Goal: Communication & Community: Answer question/provide support

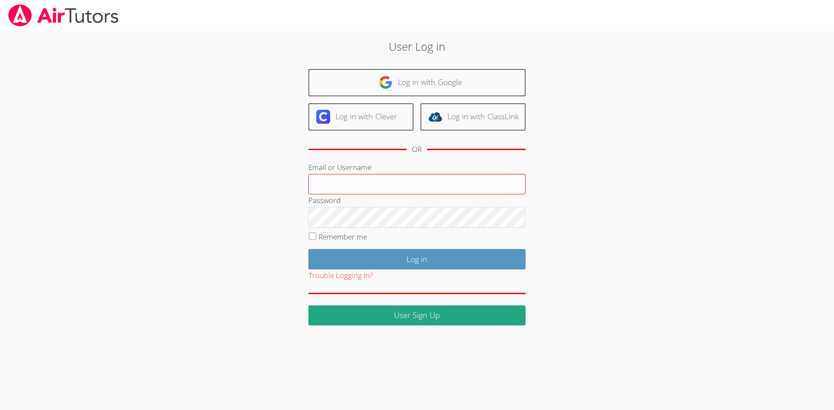
click at [360, 185] on input "Email or Username" at bounding box center [416, 184] width 217 height 21
type input "[EMAIL_ADDRESS][DOMAIN_NAME]"
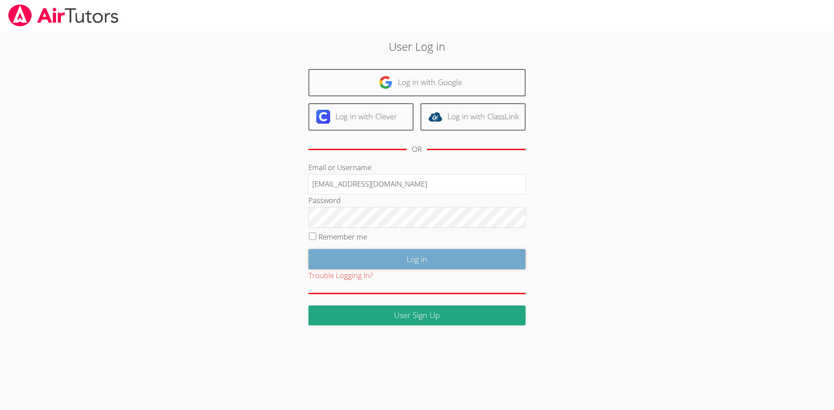
click at [417, 261] on input "Log in" at bounding box center [416, 259] width 217 height 20
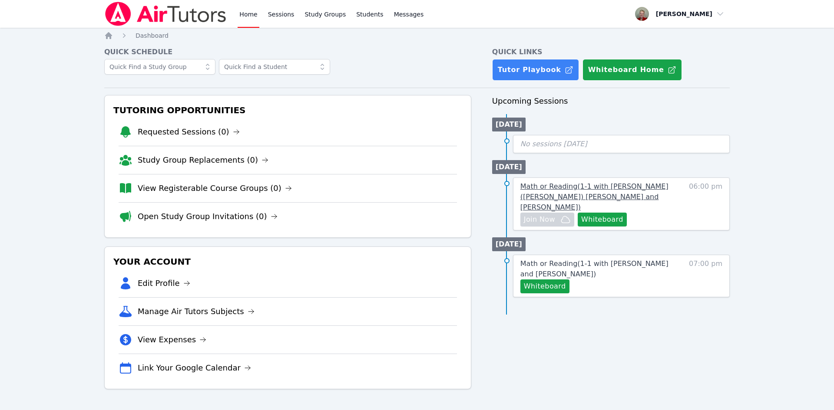
click at [574, 183] on span "Math or Reading ( 1-1 with Catalina (Lina) Von Schulz and Anna Parsons )" at bounding box center [594, 196] width 148 height 29
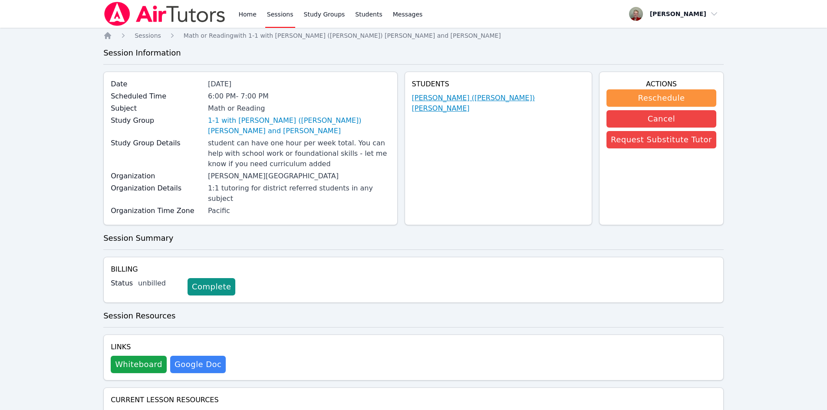
click at [515, 95] on link "Catalina (Lina) Von Schulz" at bounding box center [498, 103] width 173 height 21
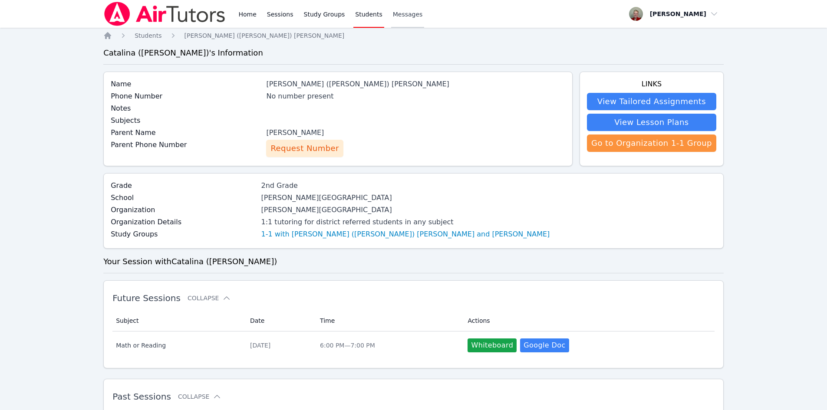
click at [397, 12] on span "Messages" at bounding box center [408, 14] width 30 height 9
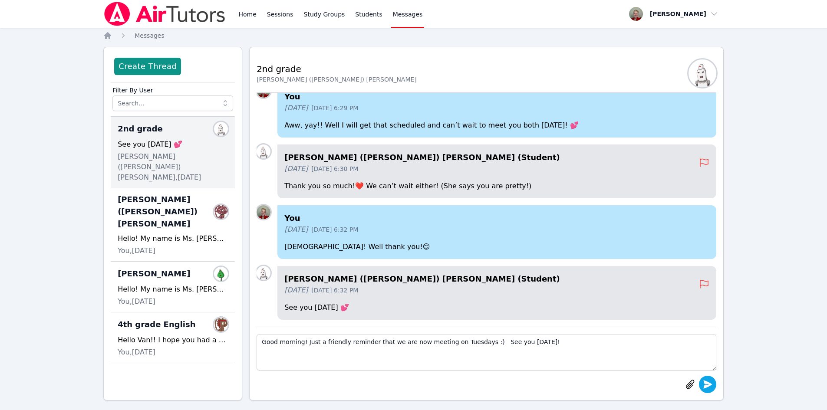
type textarea "Good morning! Just a friendly reminder that we are now meeting on Tuesdays :) S…"
click at [712, 385] on icon "submit" at bounding box center [708, 385] width 10 height 10
